Goal: Transaction & Acquisition: Book appointment/travel/reservation

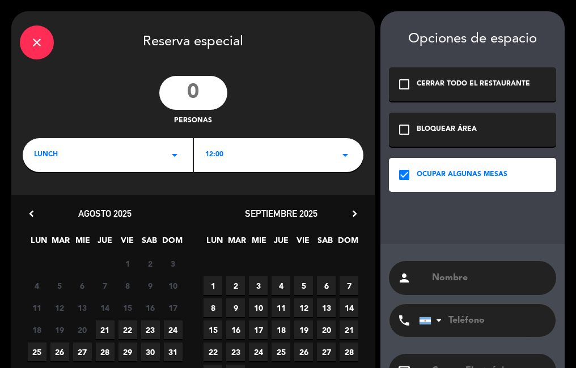
click at [474, 285] on input "text" at bounding box center [489, 278] width 117 height 16
click at [103, 326] on span "21" at bounding box center [105, 330] width 19 height 19
click at [204, 89] on input "number" at bounding box center [193, 93] width 68 height 34
type input "2"
click at [161, 152] on div "LUNCH arrow_drop_down" at bounding box center [108, 155] width 170 height 34
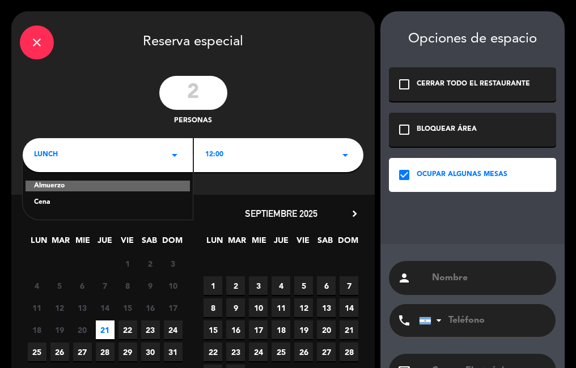
click at [107, 207] on div "Cena" at bounding box center [107, 202] width 147 height 11
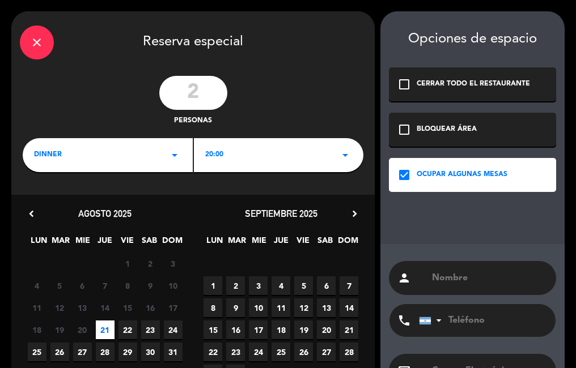
click at [473, 281] on input "text" at bounding box center [489, 278] width 117 height 16
type input "[PERSON_NAME]"
click at [233, 156] on div "20:00 arrow_drop_down" at bounding box center [279, 155] width 170 height 34
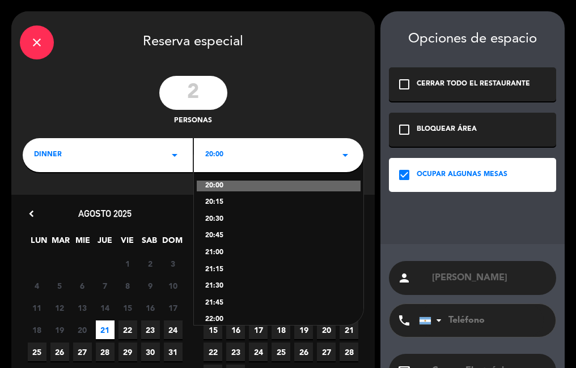
scroll to position [50, 0]
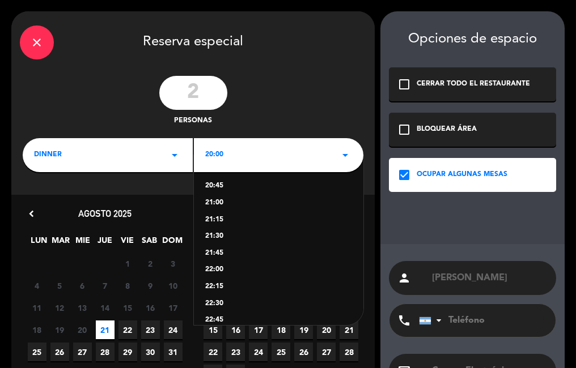
click at [218, 269] on div "22:00" at bounding box center [278, 270] width 147 height 11
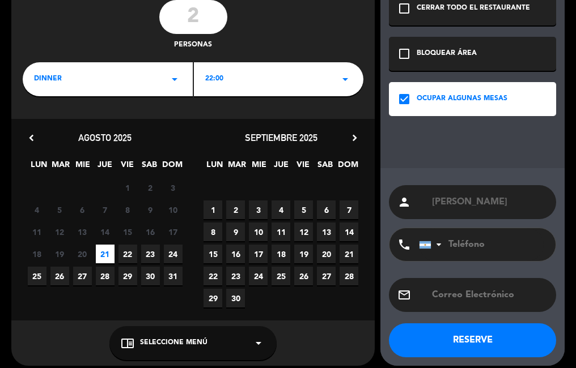
scroll to position [84, 0]
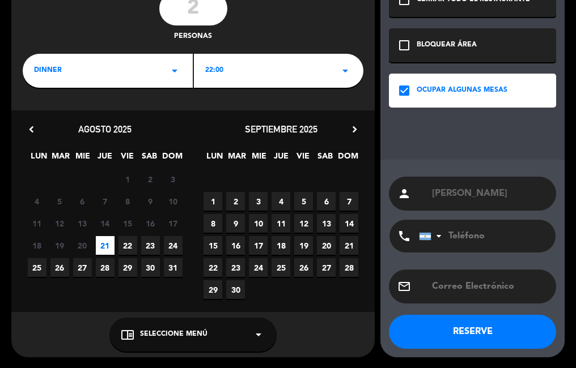
click at [461, 329] on button "RESERVE" at bounding box center [472, 332] width 167 height 34
